Goal: Transaction & Acquisition: Purchase product/service

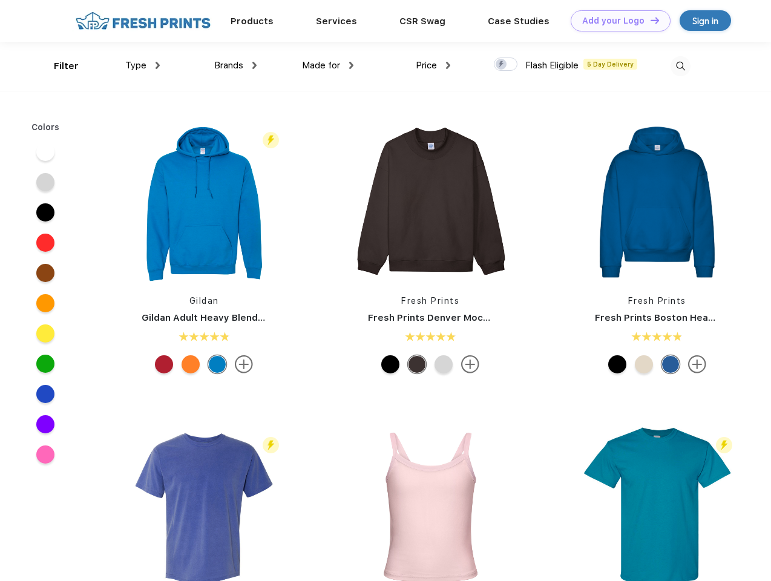
click at [616, 21] on link "Add your Logo Design Tool" at bounding box center [620, 20] width 100 height 21
click at [0, 0] on div "Design Tool" at bounding box center [0, 0] width 0 height 0
click at [649, 20] on link "Add your Logo Design Tool" at bounding box center [620, 20] width 100 height 21
click at [58, 66] on div "Filter" at bounding box center [66, 66] width 25 height 14
click at [143, 65] on span "Type" at bounding box center [135, 65] width 21 height 11
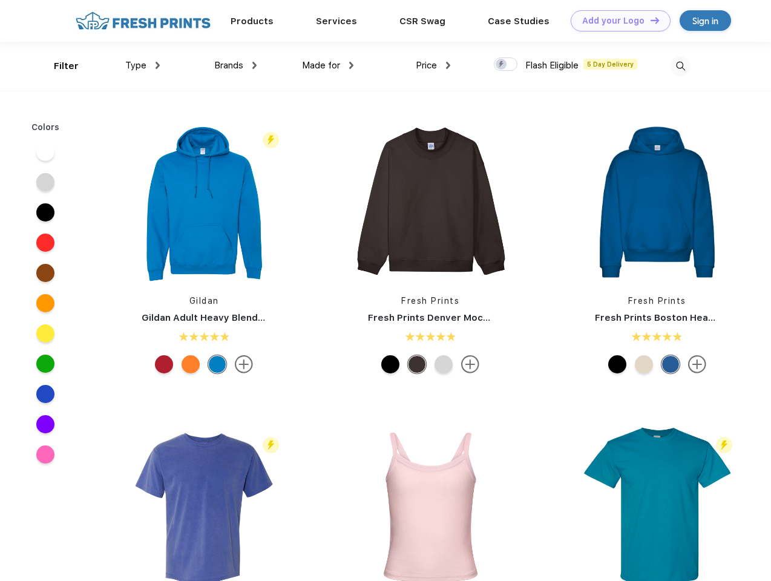
click at [235, 65] on span "Brands" at bounding box center [228, 65] width 29 height 11
click at [328, 65] on span "Made for" at bounding box center [321, 65] width 38 height 11
click at [433, 65] on span "Price" at bounding box center [426, 65] width 21 height 11
click at [506, 65] on div at bounding box center [506, 63] width 24 height 13
click at [501, 65] on input "checkbox" at bounding box center [498, 61] width 8 height 8
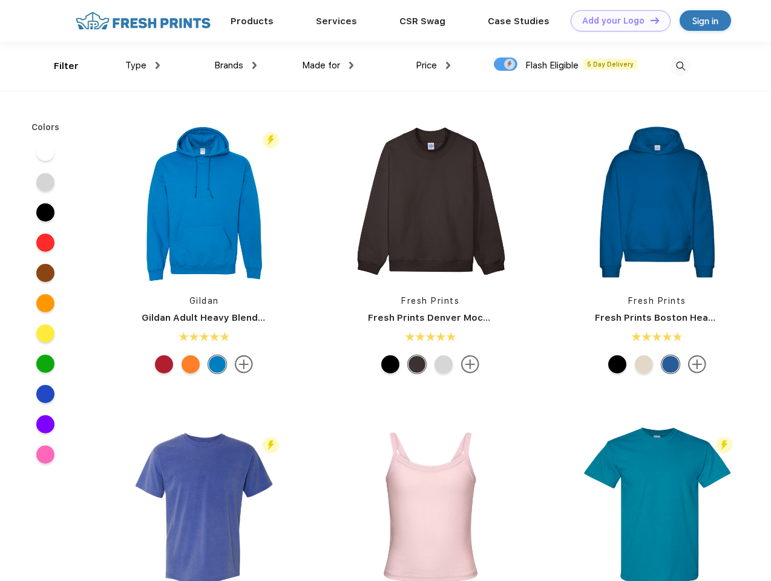
click at [680, 66] on img at bounding box center [680, 66] width 20 height 20
